Goal: Information Seeking & Learning: Learn about a topic

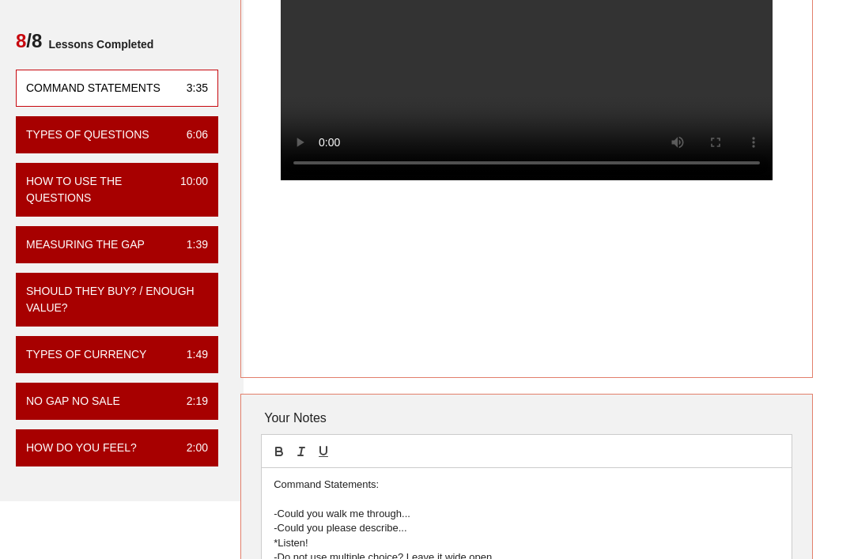
scroll to position [187, 9]
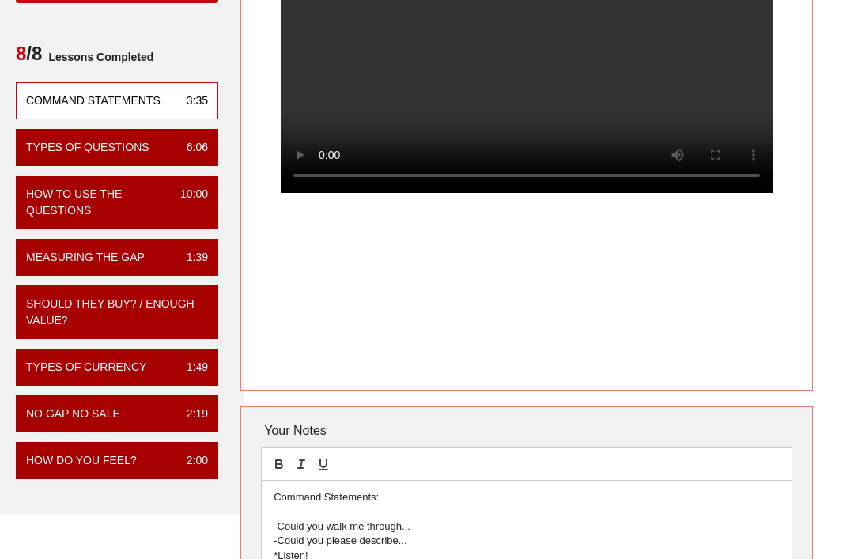
click at [522, 116] on video at bounding box center [527, 70] width 492 height 246
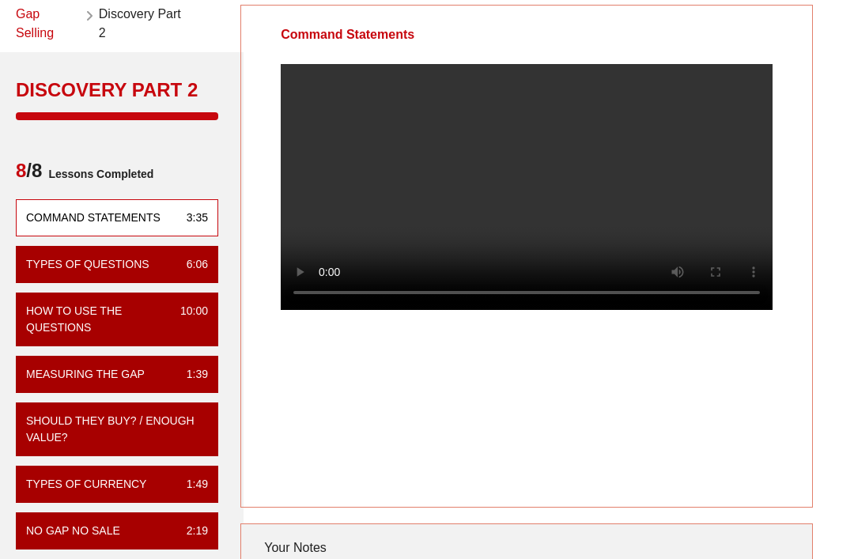
scroll to position [66, 9]
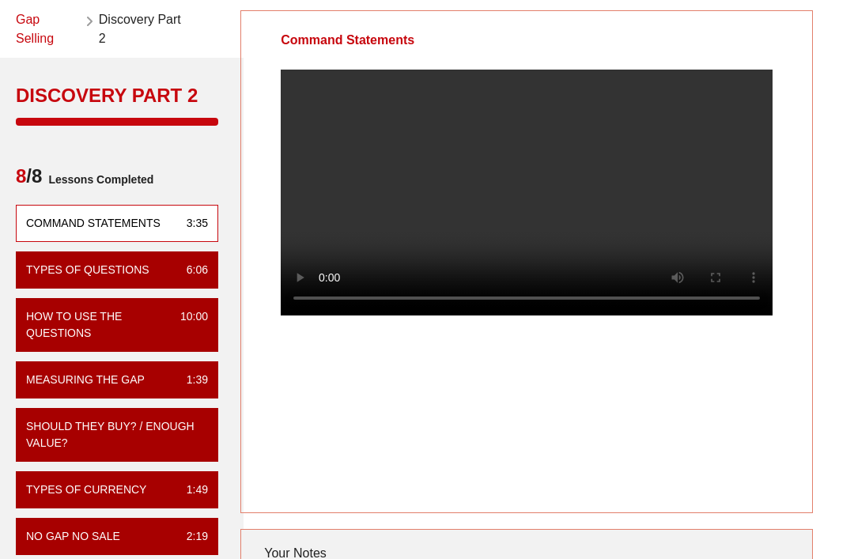
click at [81, 311] on div "How to Use the Questions" at bounding box center [96, 324] width 141 height 33
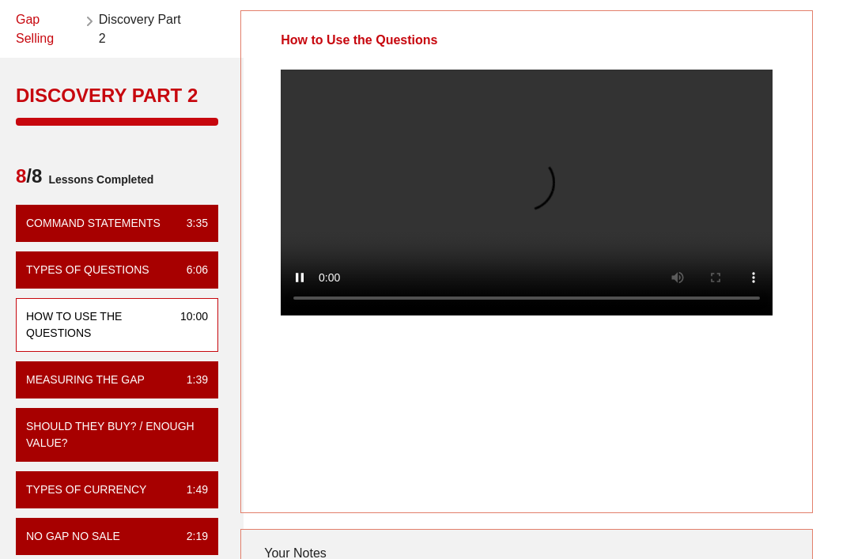
scroll to position [66, 0]
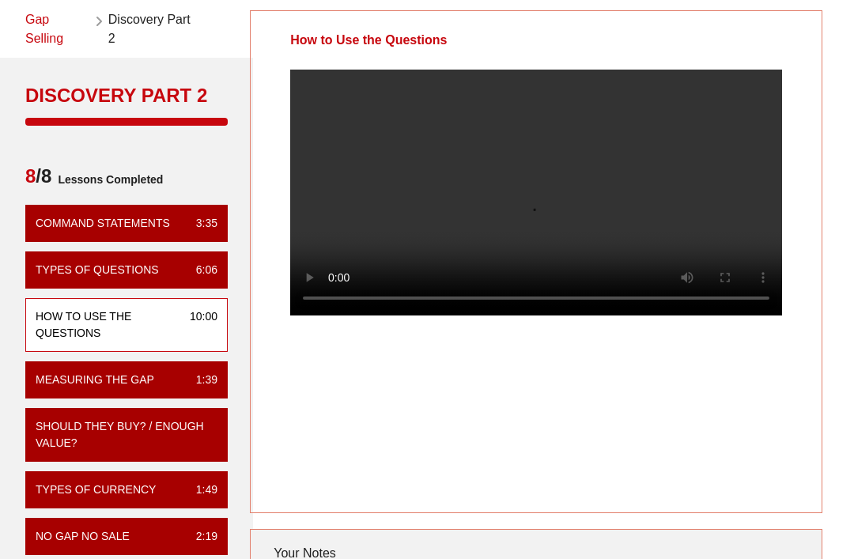
click at [575, 224] on video at bounding box center [536, 193] width 492 height 246
click at [541, 214] on video at bounding box center [536, 193] width 492 height 246
click at [666, 168] on video at bounding box center [536, 193] width 492 height 246
click at [506, 220] on video at bounding box center [536, 193] width 492 height 246
click at [541, 207] on video at bounding box center [536, 193] width 492 height 246
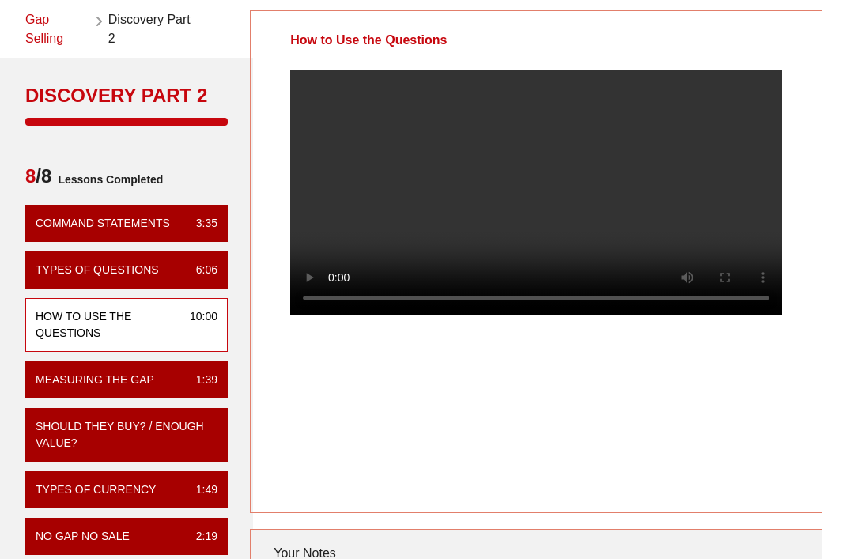
click at [694, 170] on video at bounding box center [536, 193] width 492 height 246
click at [535, 243] on video at bounding box center [536, 193] width 492 height 246
click at [541, 209] on video at bounding box center [536, 193] width 492 height 246
click at [544, 194] on video at bounding box center [536, 193] width 492 height 246
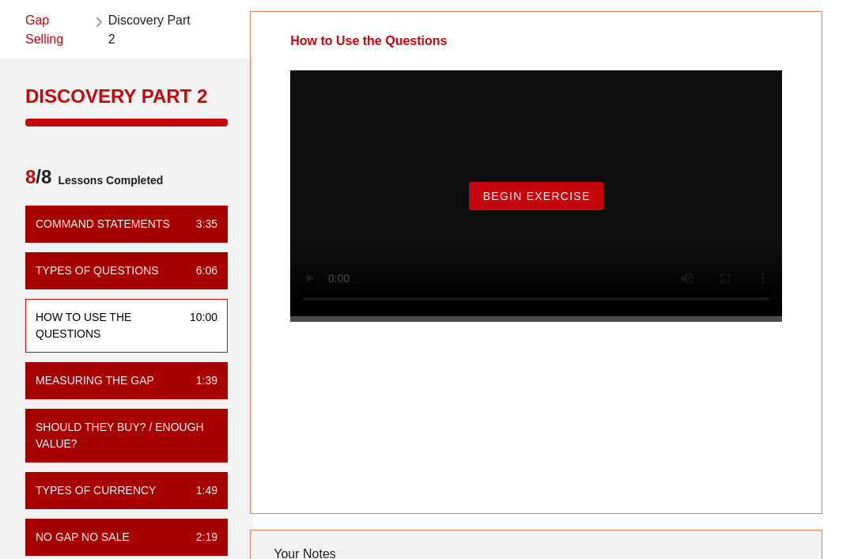
click at [575, 202] on span "Begin Exercise" at bounding box center [535, 196] width 108 height 13
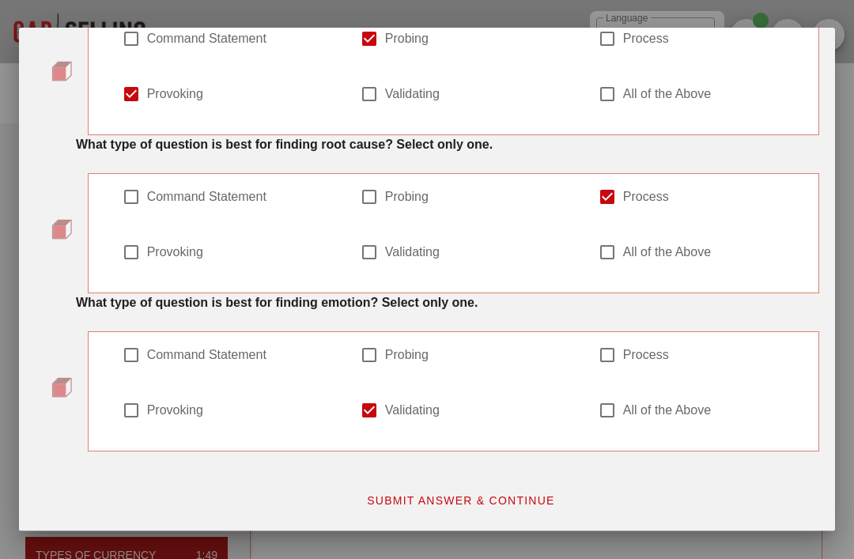
scroll to position [604, 0]
click at [503, 558] on div at bounding box center [427, 279] width 854 height 559
click at [509, 558] on html "​ Language English Show All Notes Gap Selling Discovery Part 2 Discovery Part 2…" at bounding box center [427, 385] width 854 height 771
click at [453, 548] on div at bounding box center [427, 279] width 854 height 559
click at [429, 558] on html "​ Language English Show All Notes Gap Selling Discovery Part 2 Discovery Part 2…" at bounding box center [427, 385] width 854 height 771
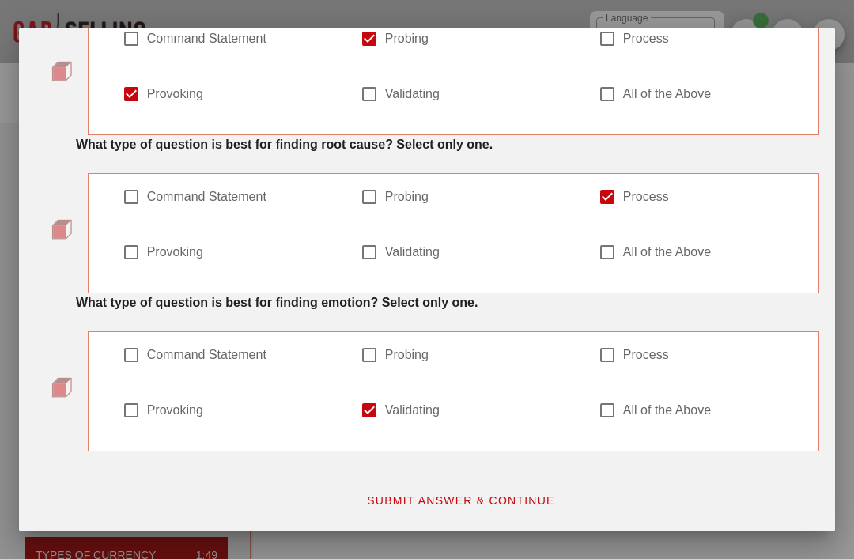
click at [450, 557] on div at bounding box center [427, 279] width 854 height 559
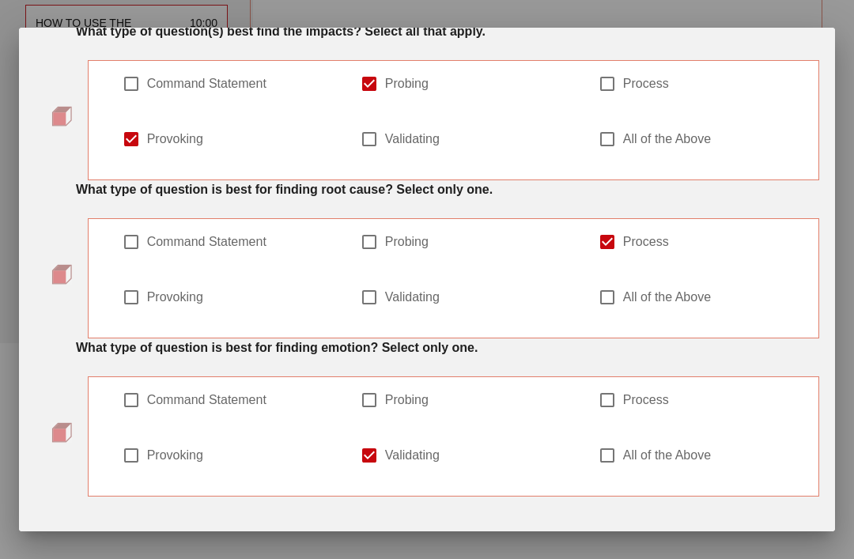
scroll to position [558, 0]
click at [470, 545] on span "SUBMIT ANSWER & CONTINUE" at bounding box center [460, 546] width 189 height 13
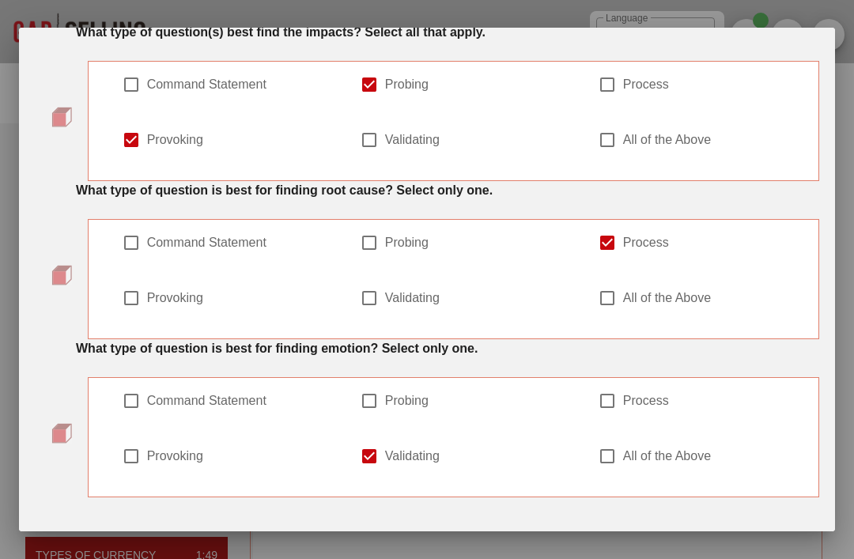
scroll to position [0, 0]
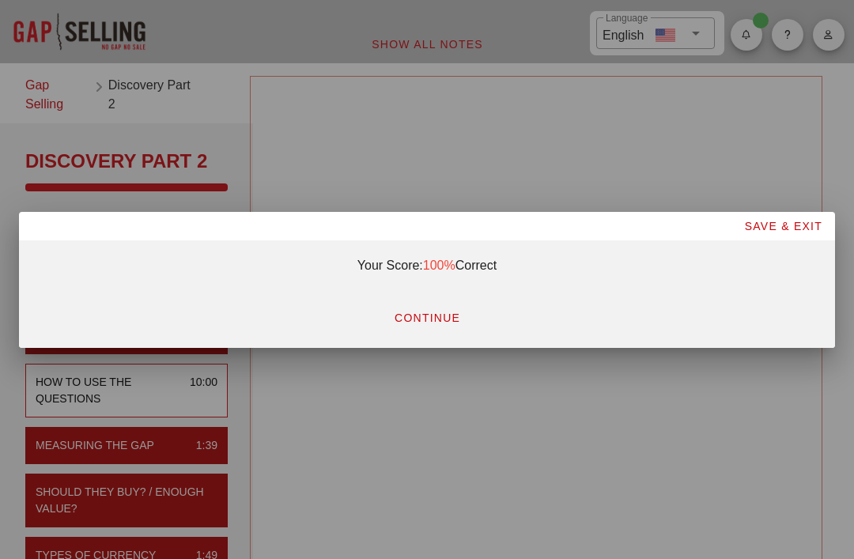
click at [415, 332] on button "CONTINUE" at bounding box center [427, 317] width 92 height 28
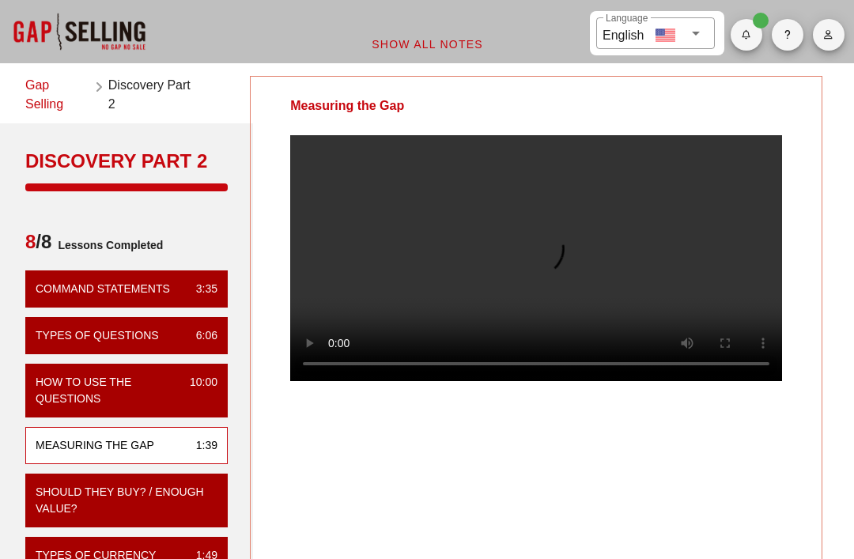
click at [543, 267] on video at bounding box center [536, 258] width 492 height 246
click at [105, 21] on div at bounding box center [79, 31] width 158 height 63
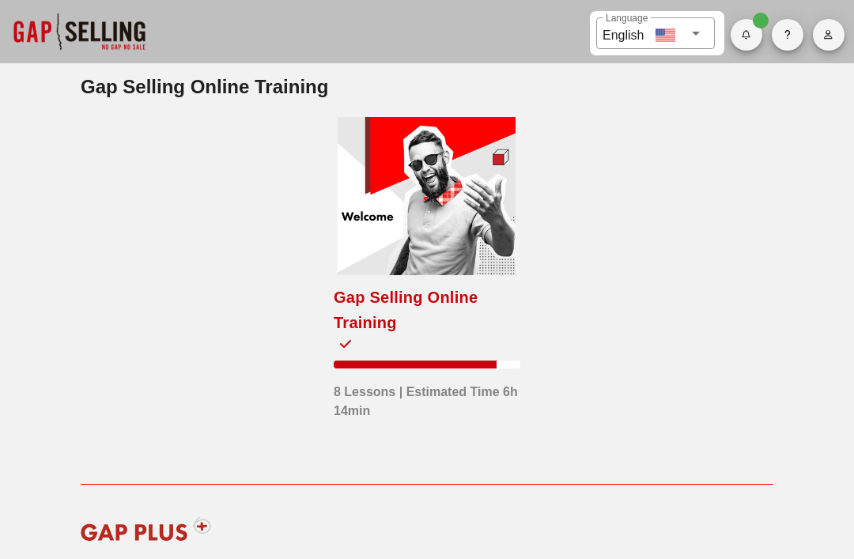
click at [480, 222] on div at bounding box center [426, 196] width 178 height 158
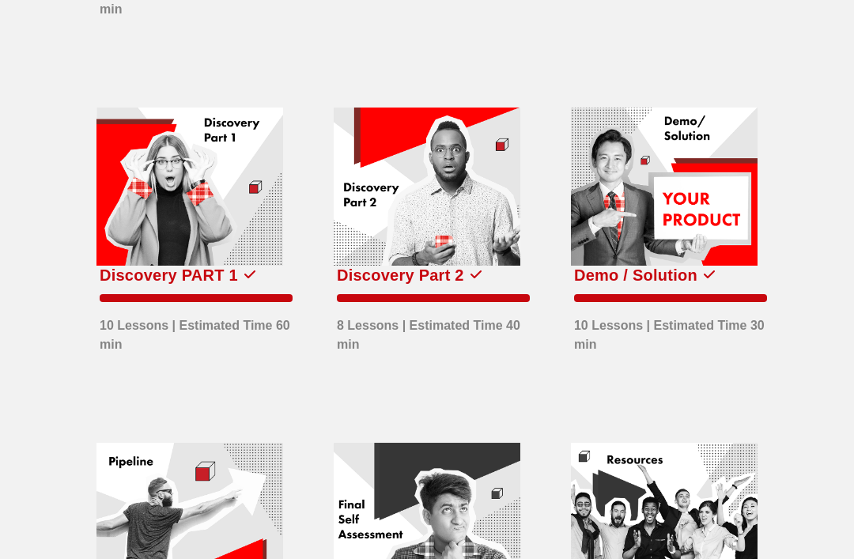
click at [224, 205] on div at bounding box center [189, 186] width 187 height 157
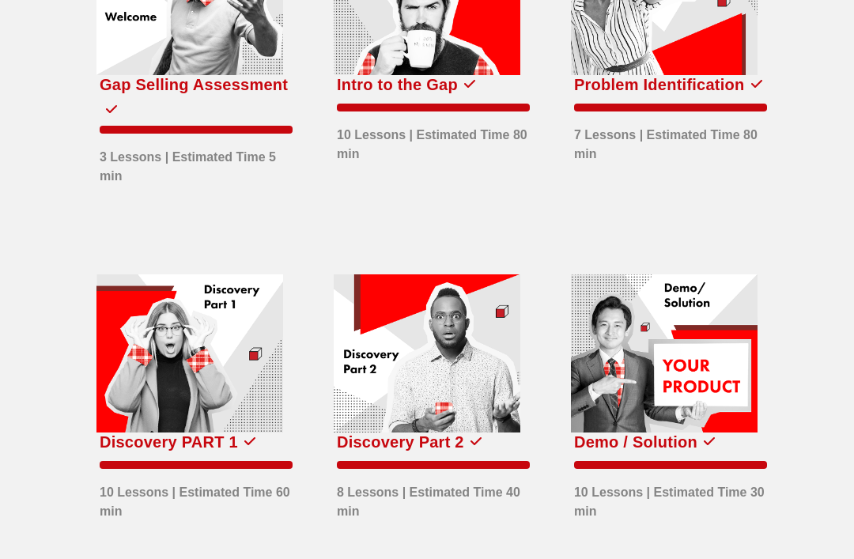
scroll to position [195, 0]
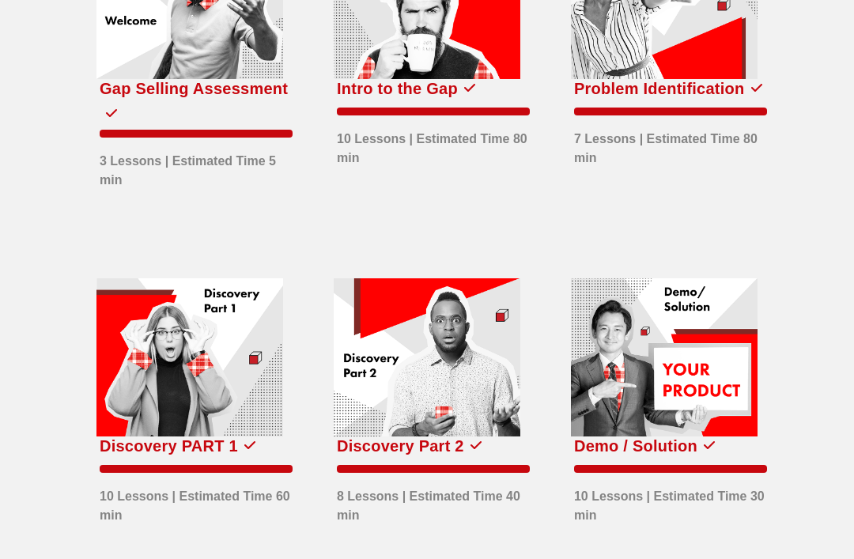
click at [220, 375] on div at bounding box center [189, 356] width 187 height 157
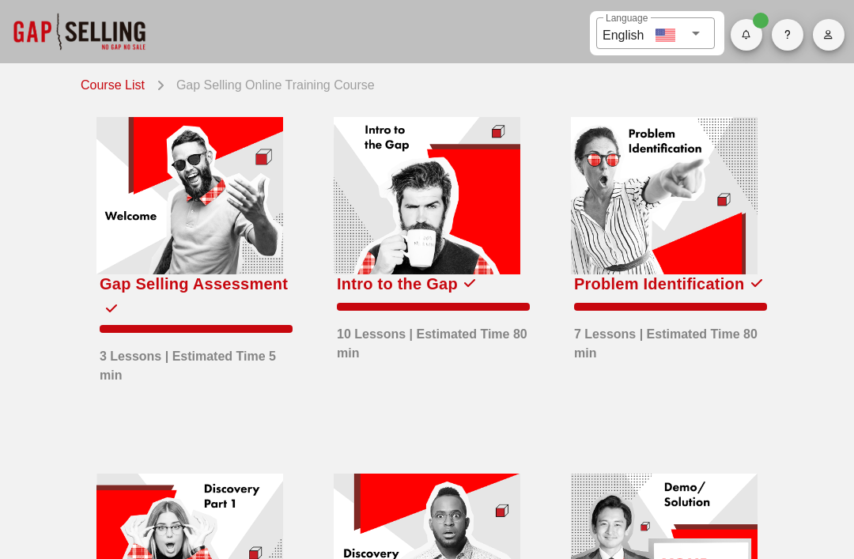
click at [680, 204] on div at bounding box center [664, 195] width 187 height 157
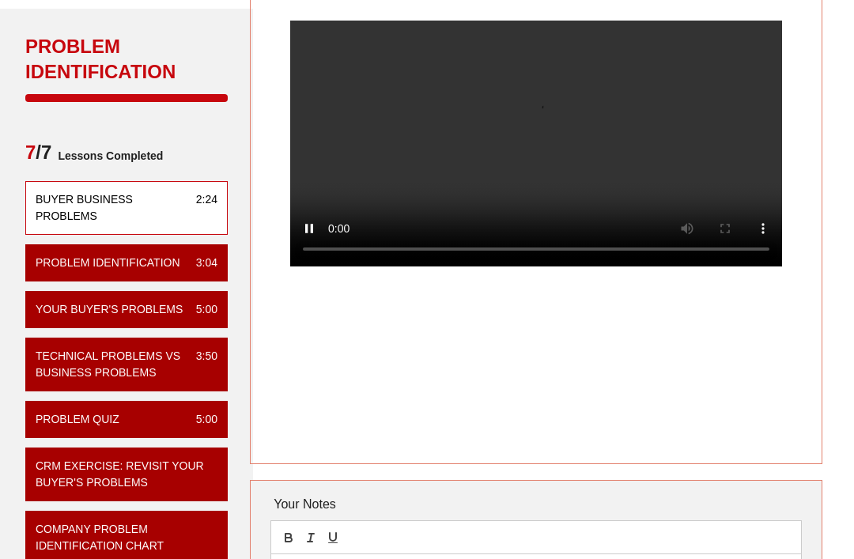
scroll to position [116, 0]
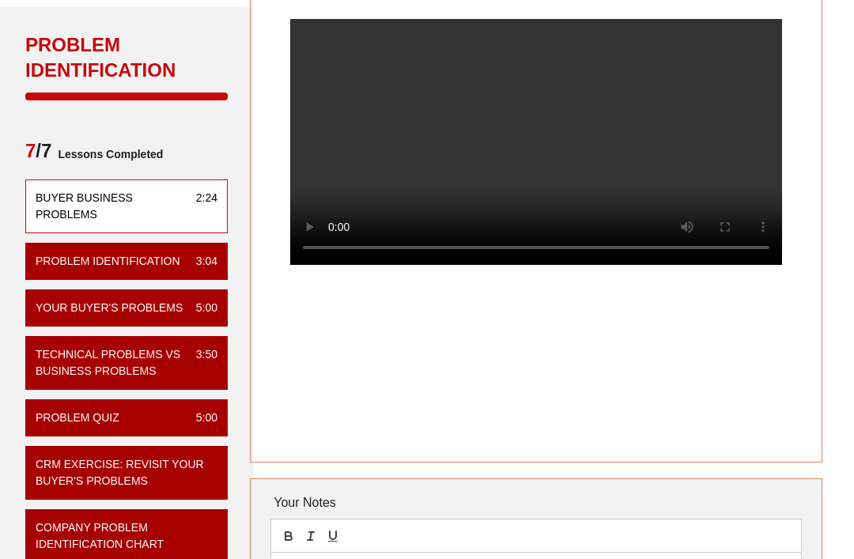
click at [178, 265] on div "Problem Identification 3:04" at bounding box center [126, 261] width 202 height 37
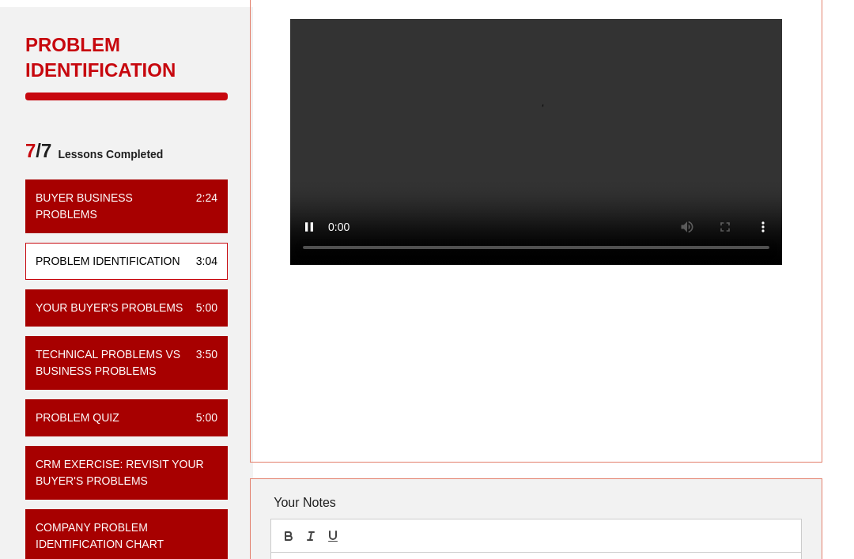
scroll to position [0, 0]
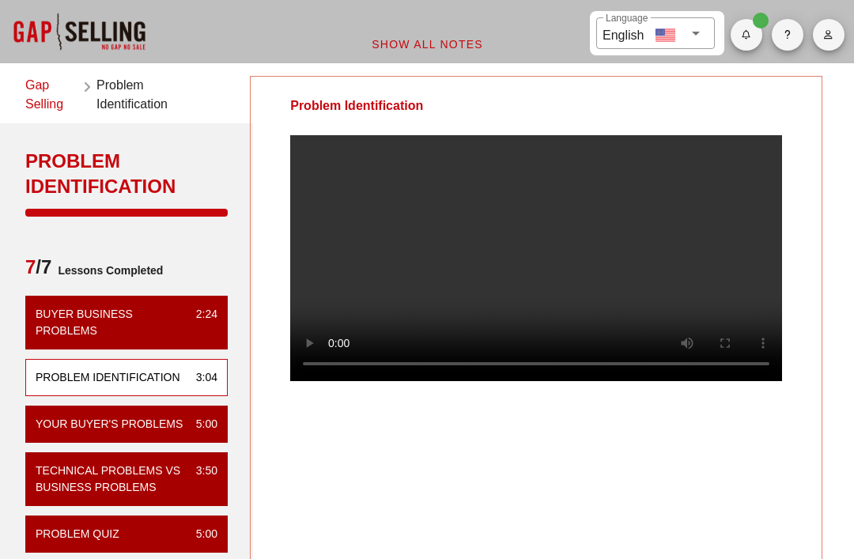
click at [650, 288] on video at bounding box center [536, 258] width 492 height 246
click at [712, 270] on video at bounding box center [536, 258] width 492 height 246
click at [619, 332] on video at bounding box center [536, 258] width 492 height 246
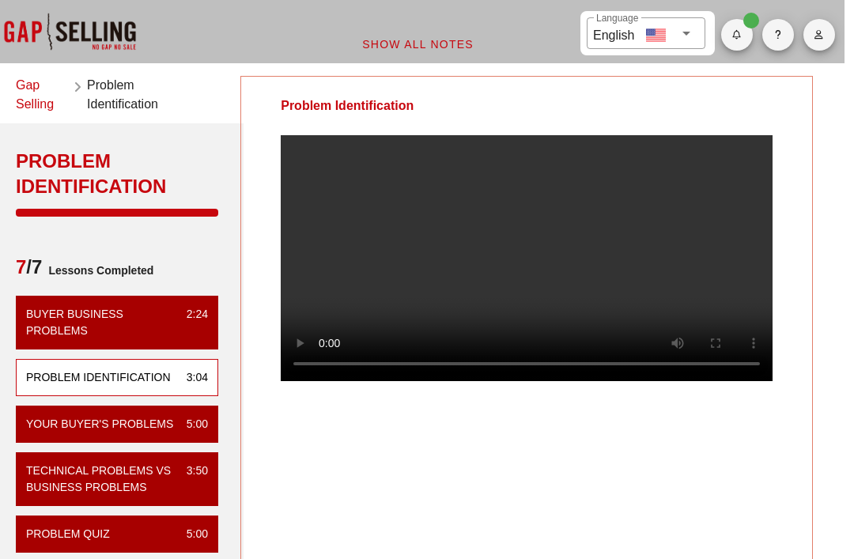
click at [624, 356] on video at bounding box center [527, 258] width 492 height 246
click at [626, 360] on video at bounding box center [527, 258] width 492 height 246
click at [631, 349] on video at bounding box center [527, 258] width 492 height 246
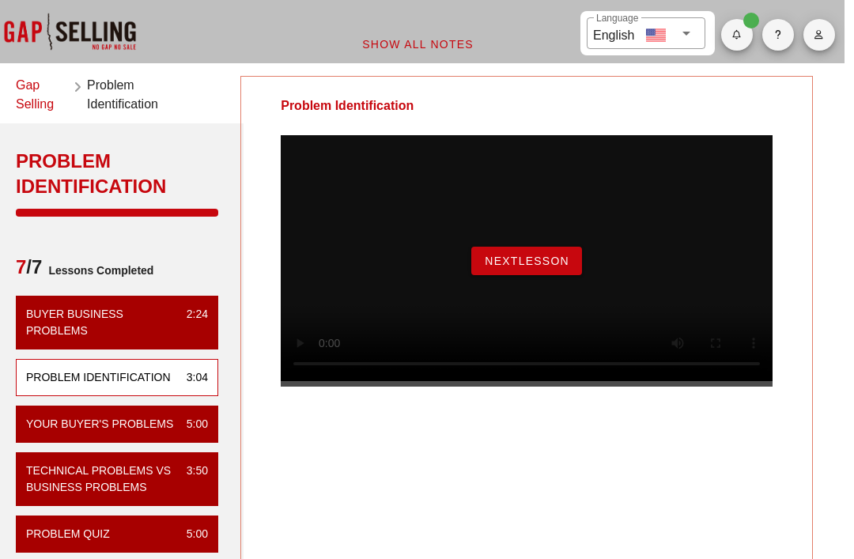
click at [83, 2] on div at bounding box center [70, 31] width 158 height 63
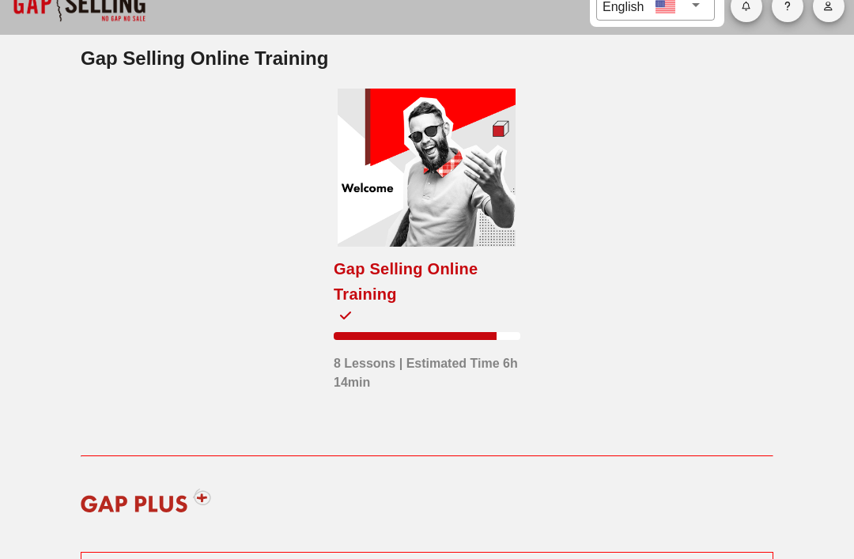
scroll to position [46, 0]
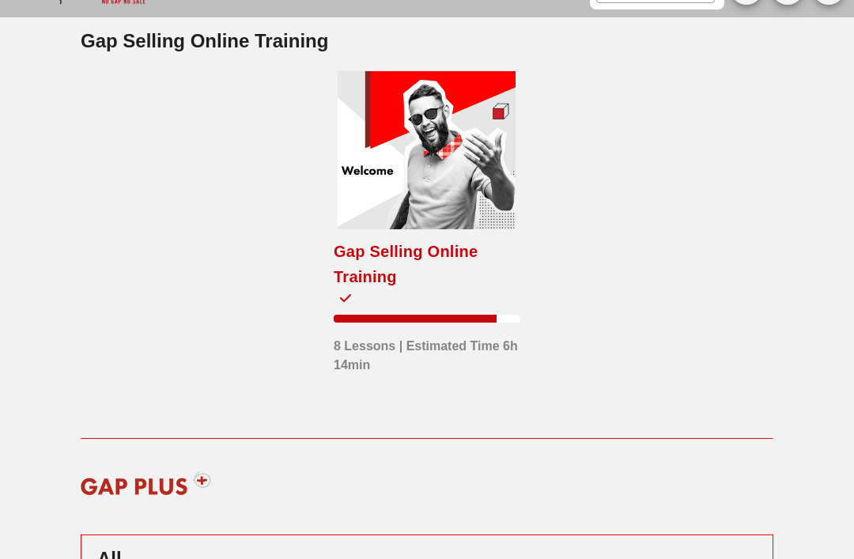
click at [431, 143] on div at bounding box center [426, 150] width 178 height 158
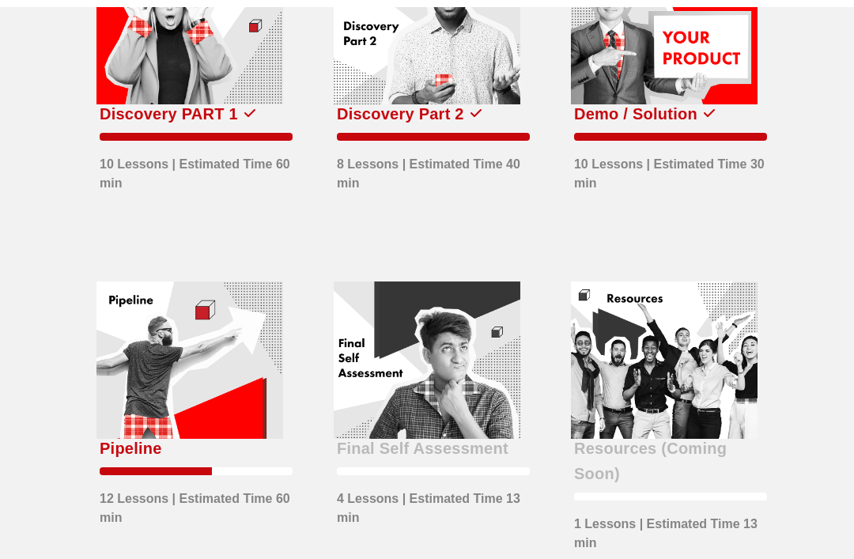
scroll to position [526, 0]
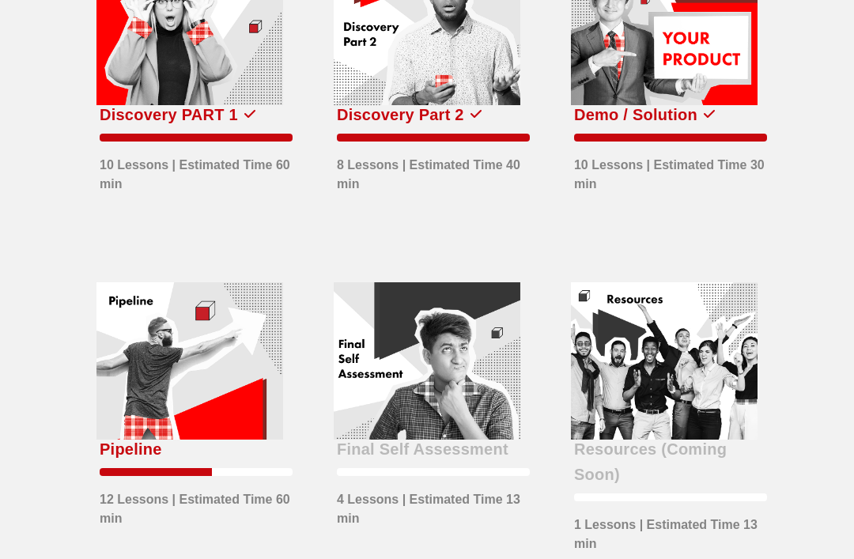
click at [123, 374] on div at bounding box center [189, 360] width 187 height 157
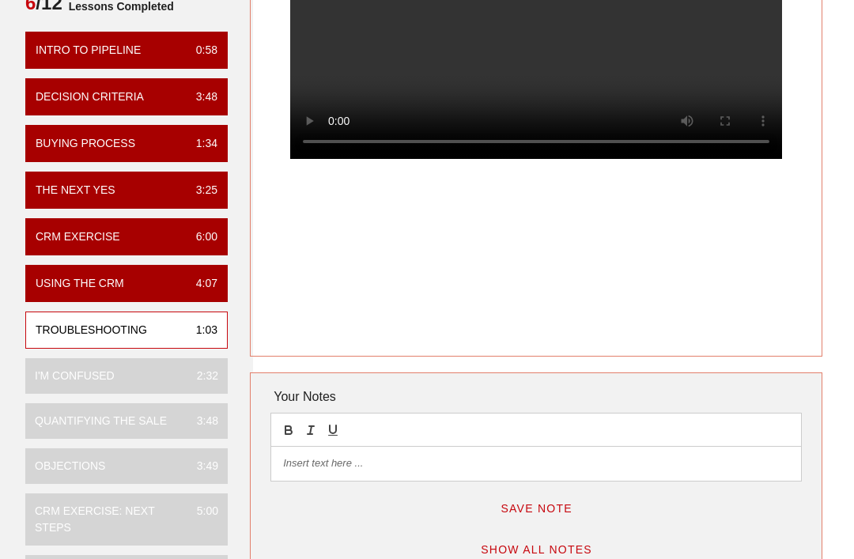
scroll to position [230, 0]
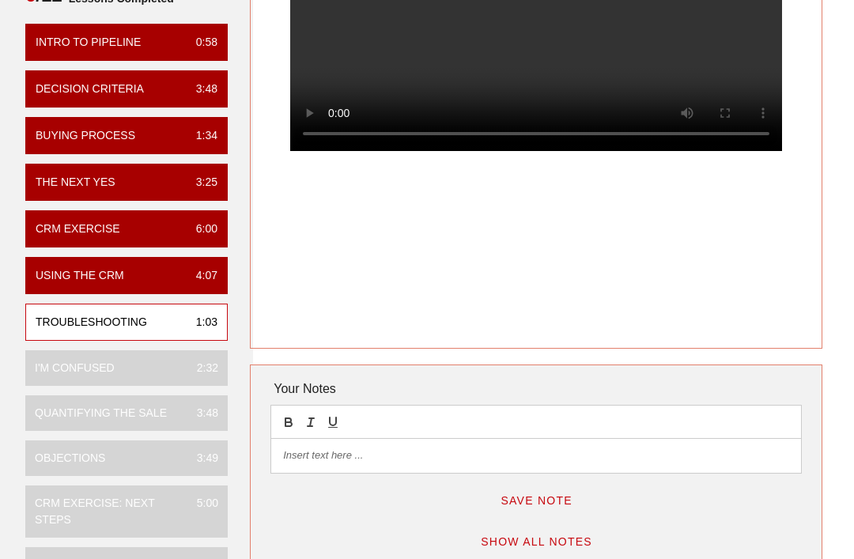
click at [556, 69] on video at bounding box center [536, 28] width 492 height 246
click at [562, 67] on video at bounding box center [536, 28] width 492 height 246
click at [549, 45] on video at bounding box center [536, 28] width 492 height 246
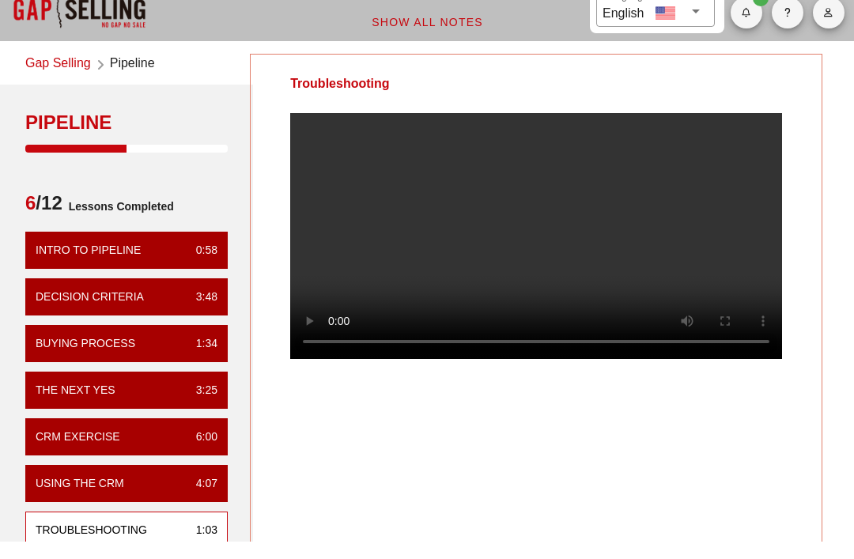
scroll to position [22, 0]
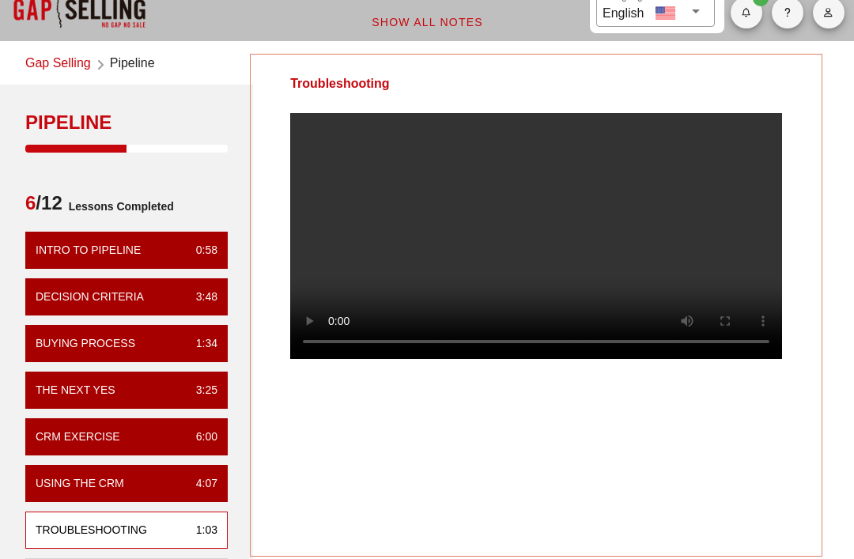
click at [330, 459] on div "Troubleshooting" at bounding box center [536, 305] width 572 height 503
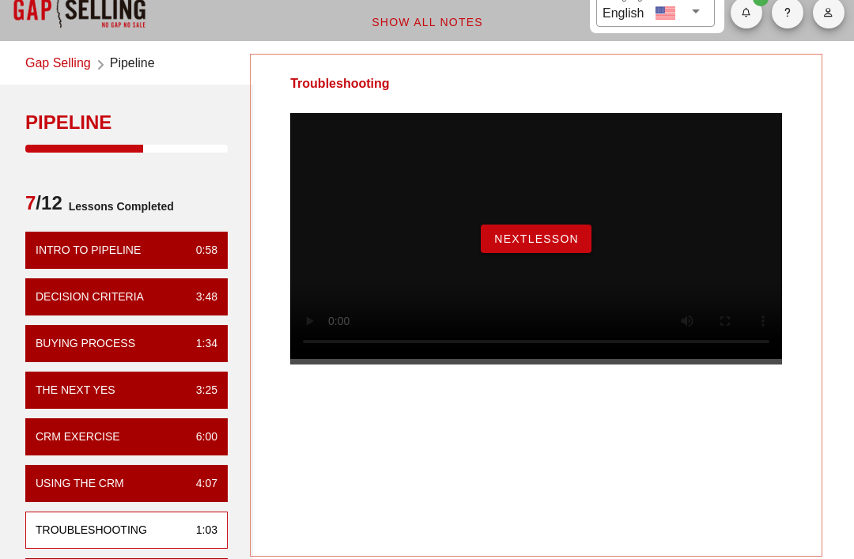
click at [540, 245] on span "NextLesson" at bounding box center [535, 238] width 85 height 13
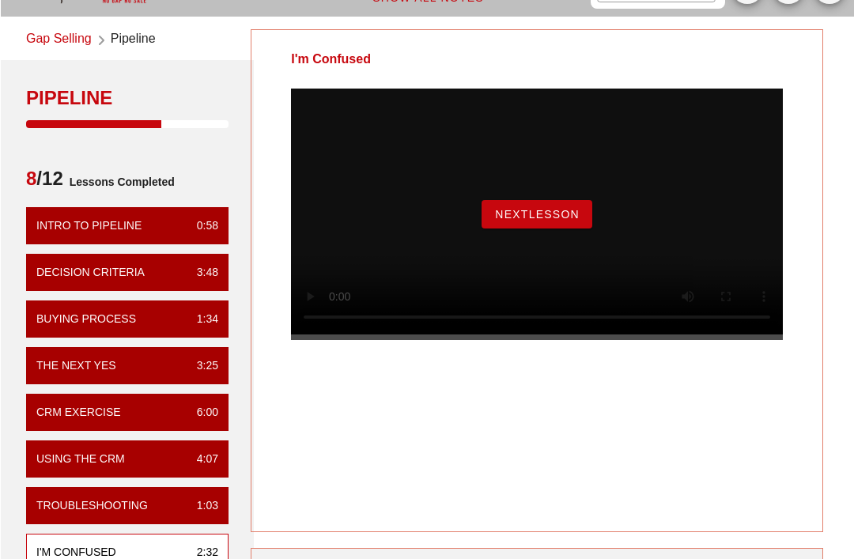
scroll to position [64, 0]
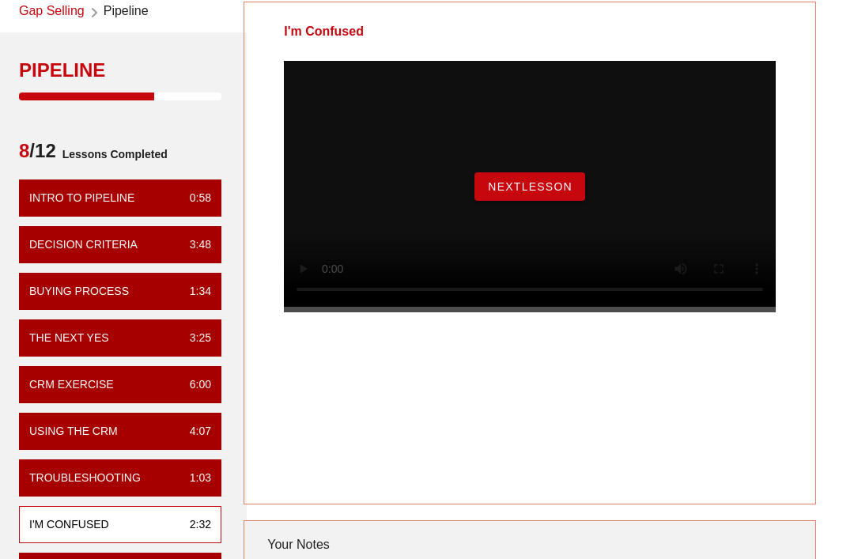
click at [522, 194] on span "NextLesson" at bounding box center [530, 187] width 85 height 13
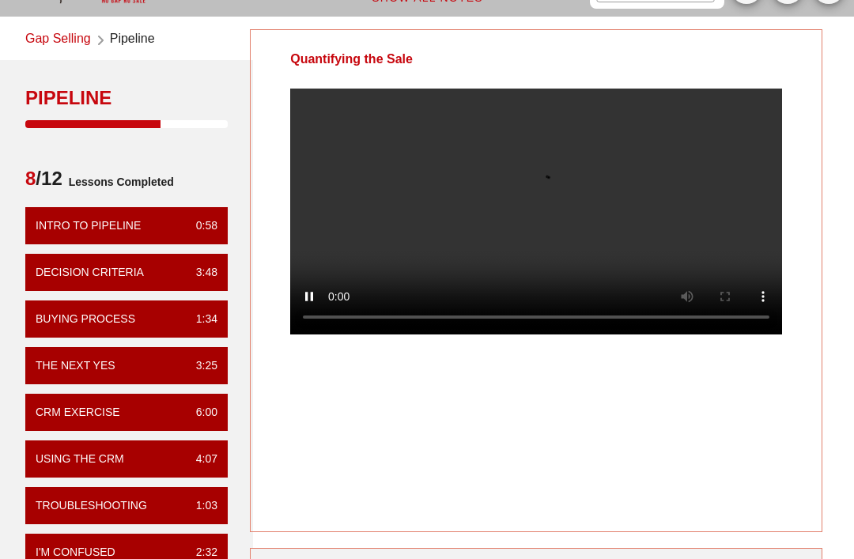
scroll to position [40, 0]
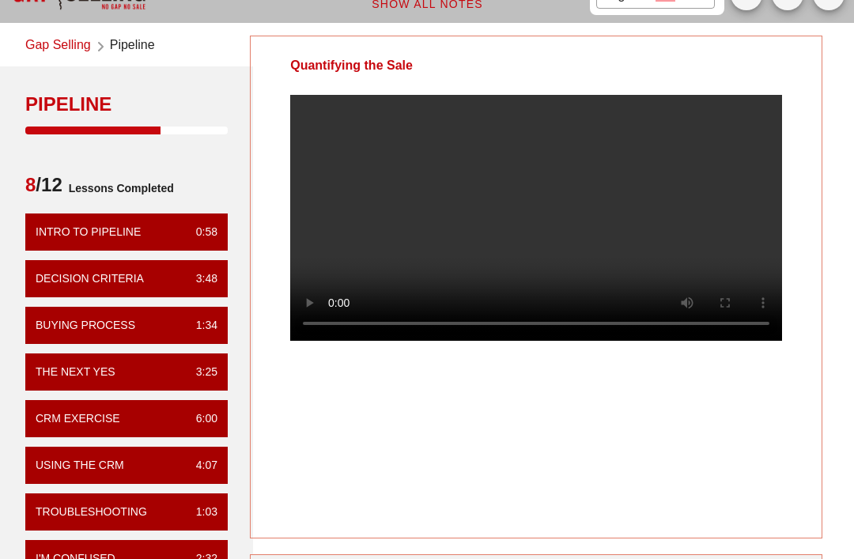
click at [536, 245] on video at bounding box center [536, 218] width 492 height 246
click at [541, 219] on video at bounding box center [536, 218] width 492 height 246
